Goal: Task Accomplishment & Management: Use online tool/utility

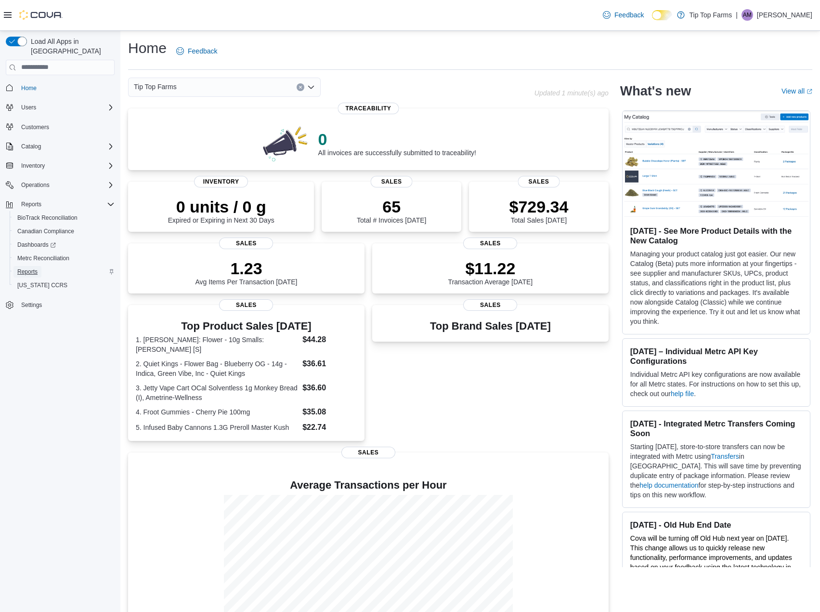
click at [32, 268] on span "Reports" at bounding box center [27, 272] width 20 height 8
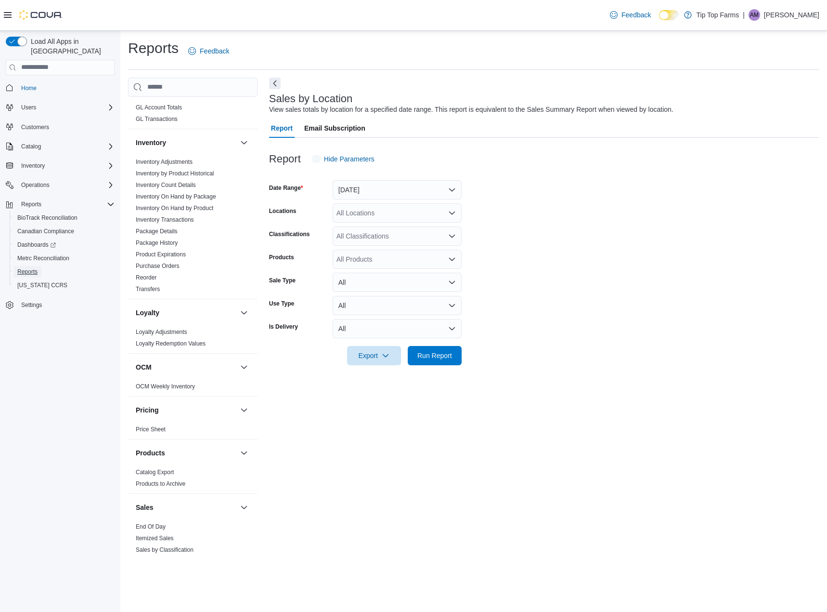
scroll to position [482, 0]
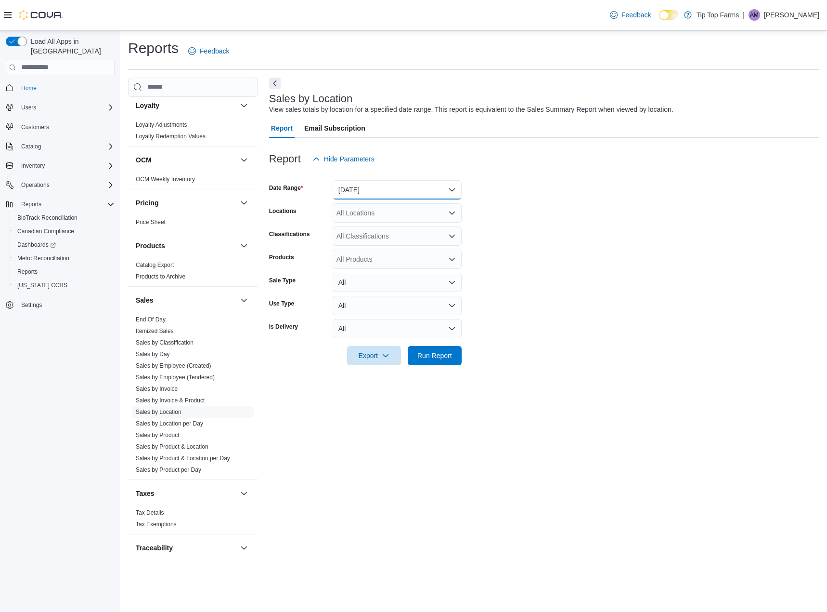
click at [348, 187] on button "[DATE]" at bounding box center [397, 189] width 129 height 19
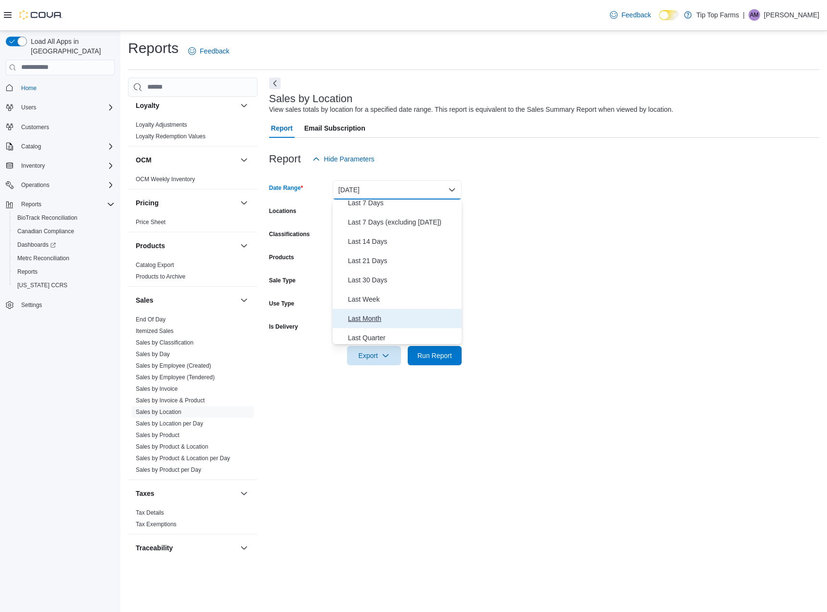
click at [367, 311] on button "Last Month" at bounding box center [397, 318] width 129 height 19
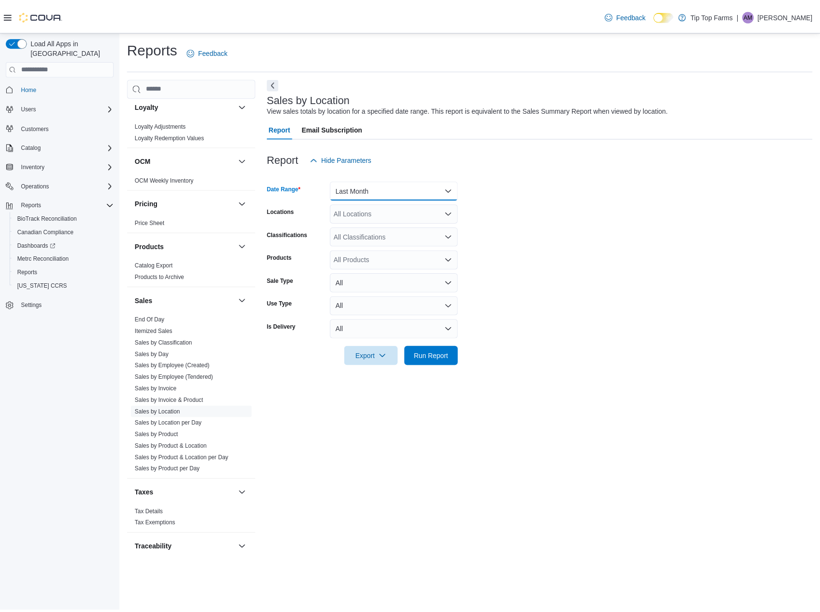
scroll to position [512, 0]
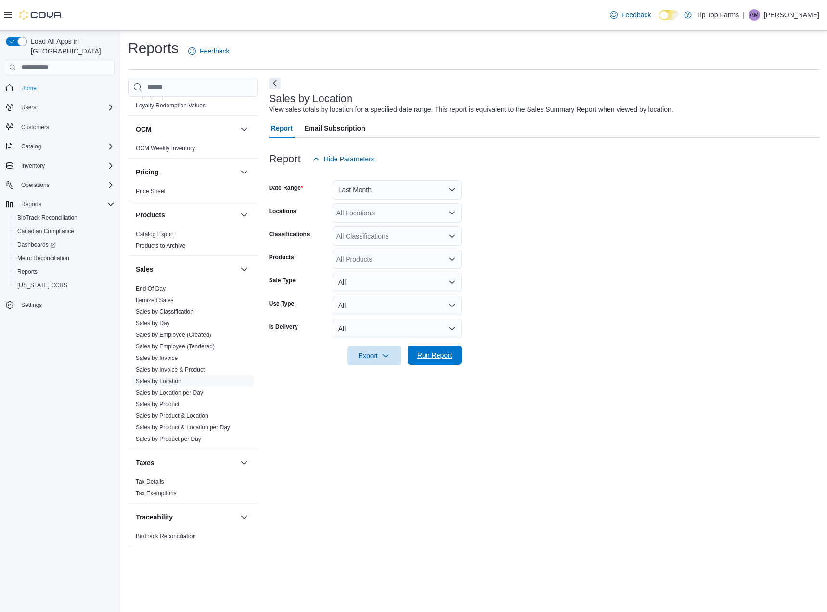
click at [437, 354] on span "Run Report" at bounding box center [435, 355] width 35 height 10
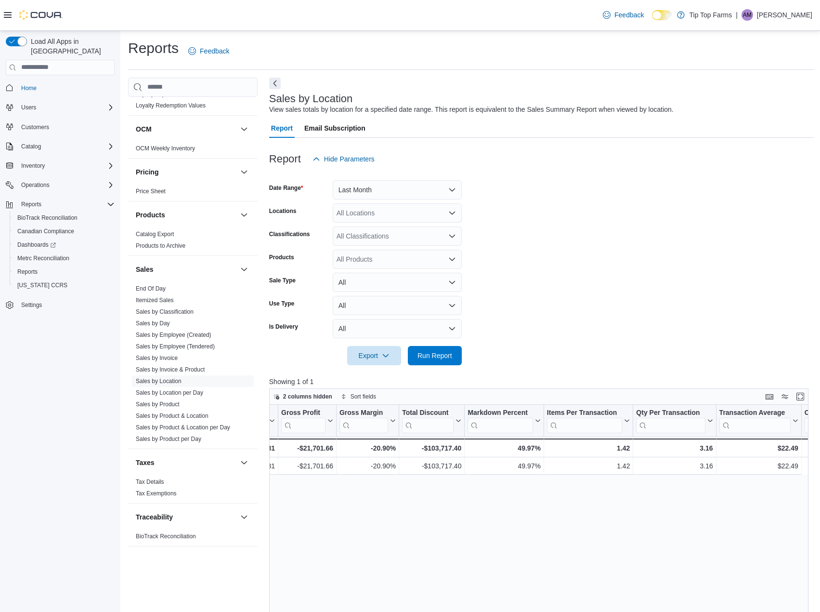
scroll to position [0, 988]
drag, startPoint x: 708, startPoint y: 458, endPoint x: 827, endPoint y: 453, distance: 119.1
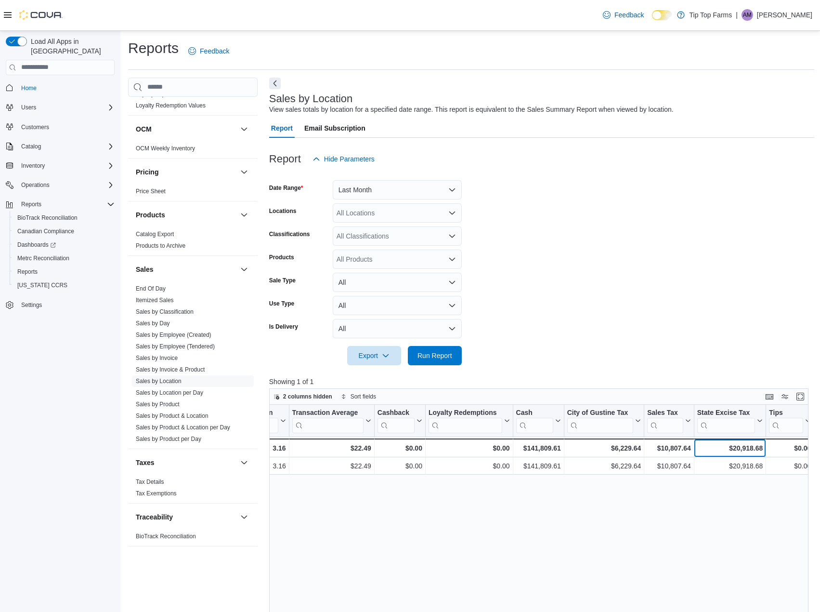
drag, startPoint x: 717, startPoint y: 454, endPoint x: 823, endPoint y: 447, distance: 105.7
click at [796, 12] on p "[PERSON_NAME]" at bounding box center [784, 15] width 55 height 12
click at [756, 105] on button "Sign Out" at bounding box center [764, 98] width 89 height 15
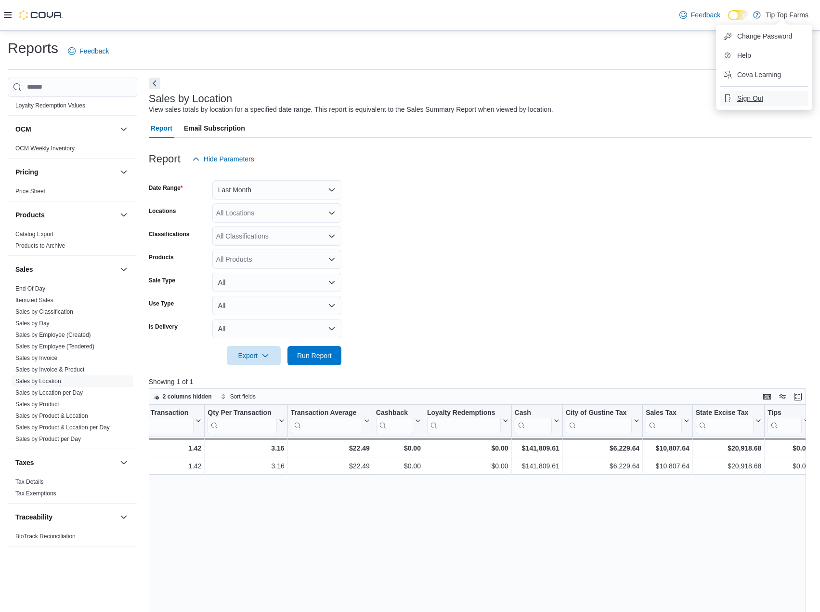
scroll to position [0, 869]
